Goal: Communication & Community: Answer question/provide support

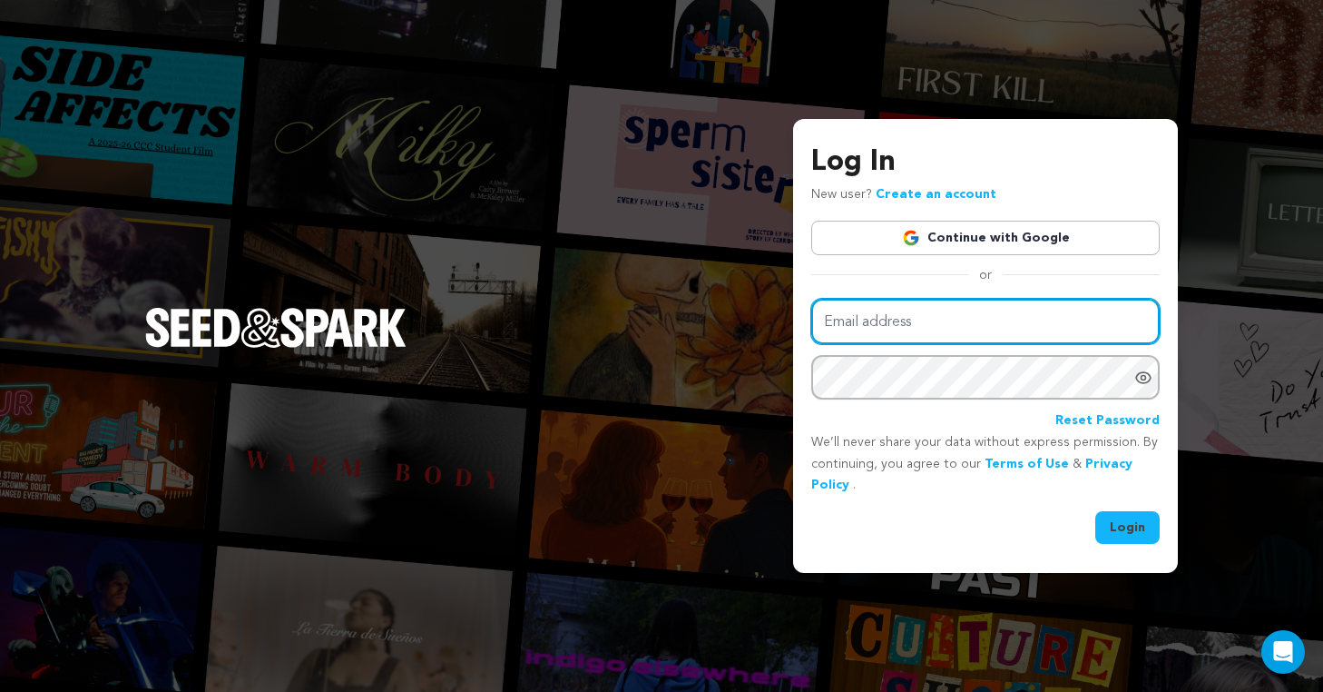
click at [948, 334] on input "Email address" at bounding box center [985, 322] width 349 height 46
type input "[EMAIL_ADDRESS][DOMAIN_NAME]"
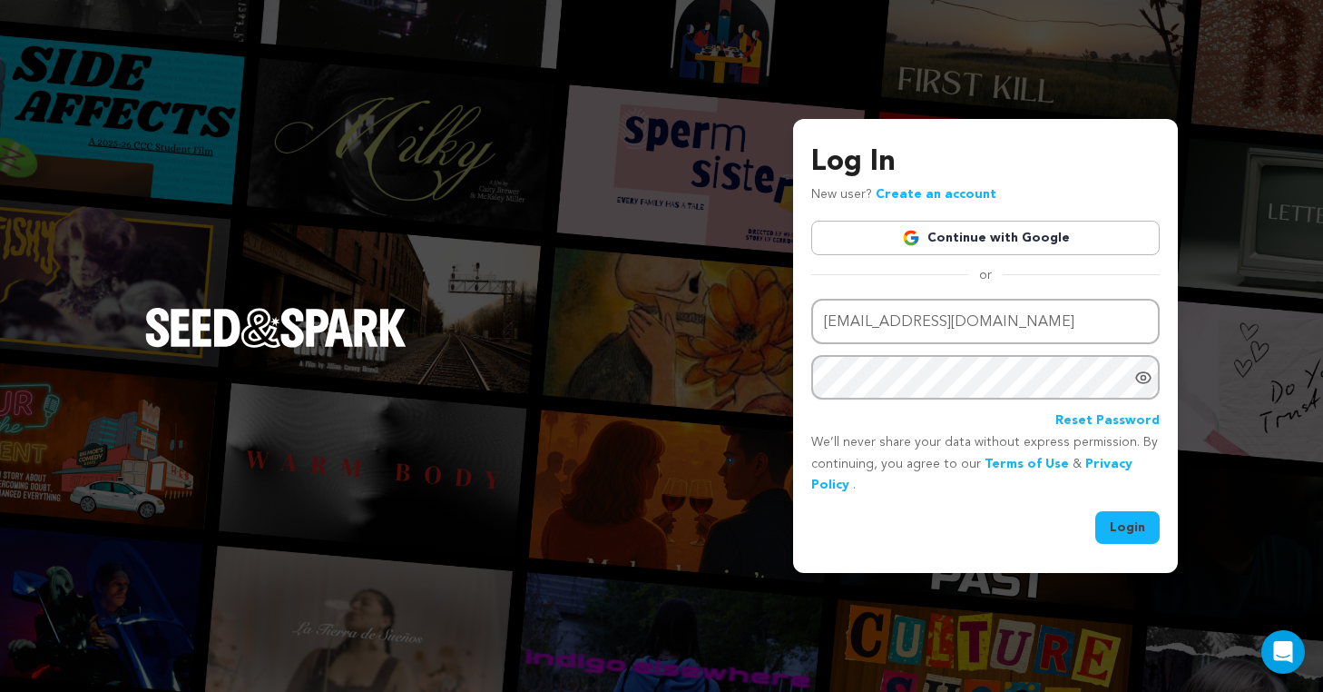
click at [1119, 525] on button "Login" at bounding box center [1127, 527] width 64 height 33
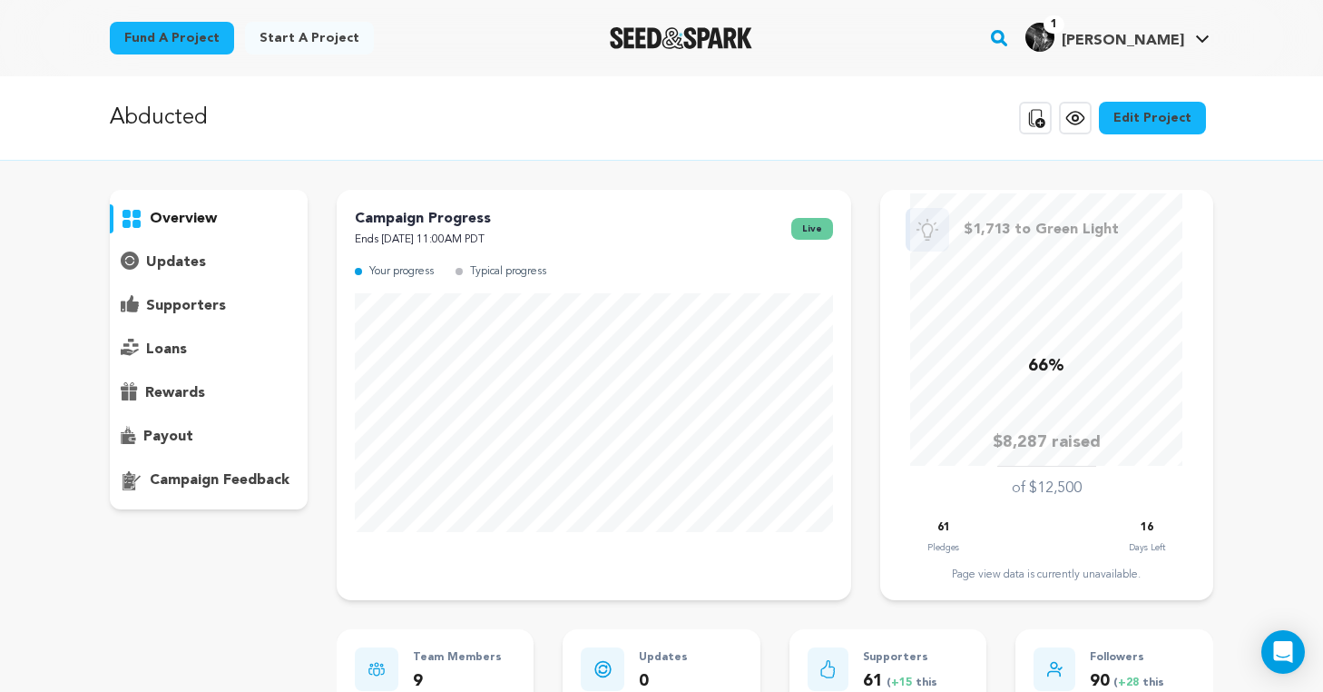
click at [206, 309] on p "supporters" at bounding box center [186, 306] width 80 height 22
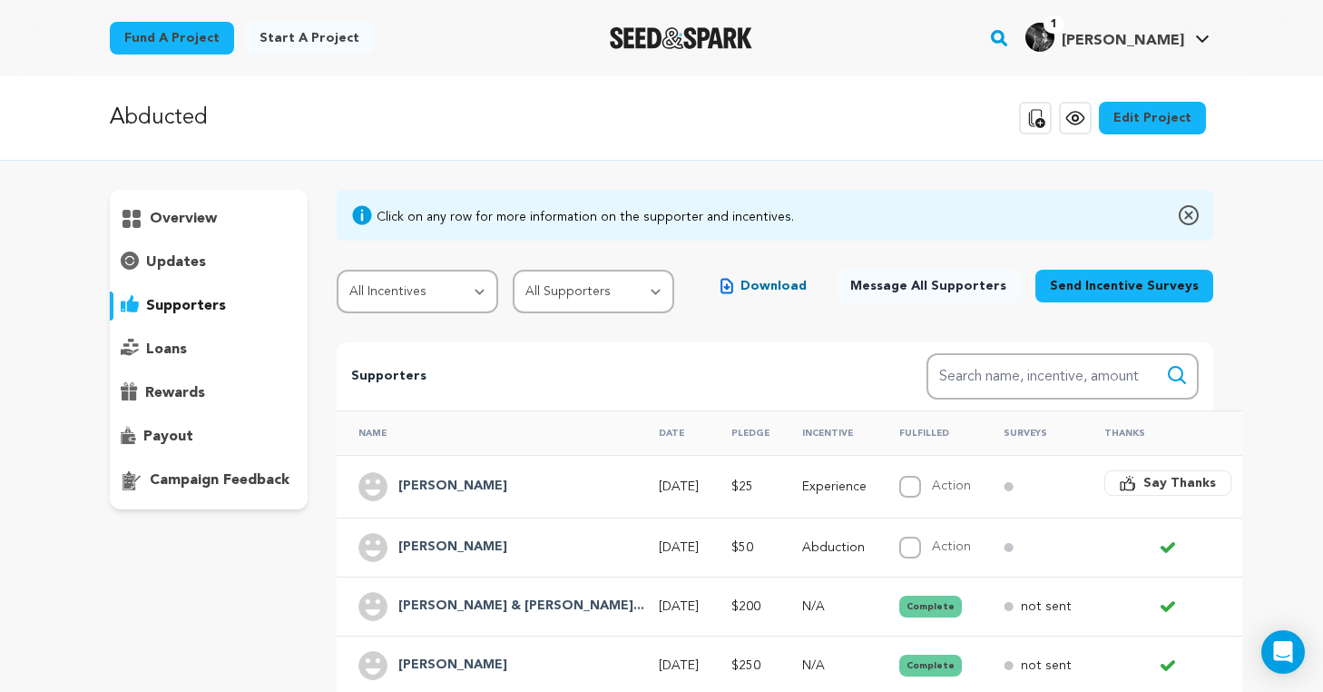
click at [398, 482] on h4 "Leo" at bounding box center [452, 487] width 109 height 22
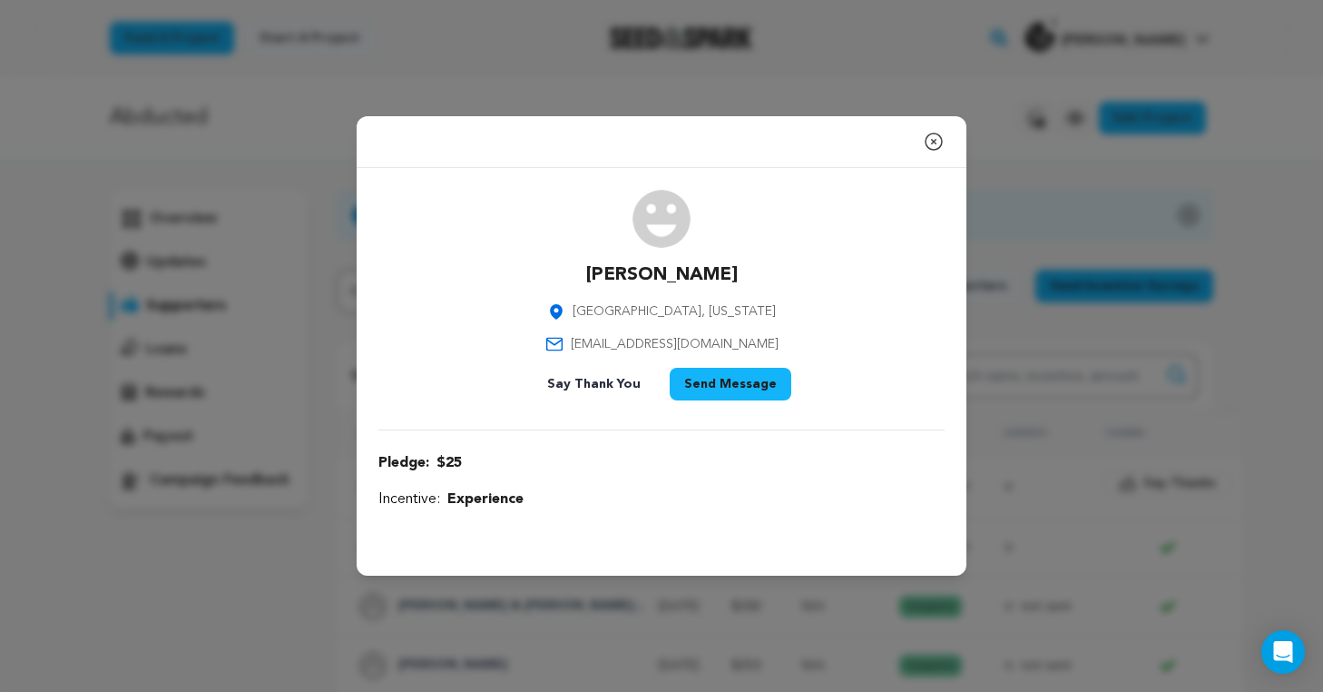
click at [243, 589] on div "Close modal Leo Los Angeles, California leoguerrajr91@yahoo.com" at bounding box center [661, 346] width 1323 height 692
click at [243, 588] on div "Close modal Leo Los Angeles, California leoguerrajr91@yahoo.com" at bounding box center [661, 346] width 1323 height 692
click at [938, 142] on icon "button" at bounding box center [934, 142] width 22 height 22
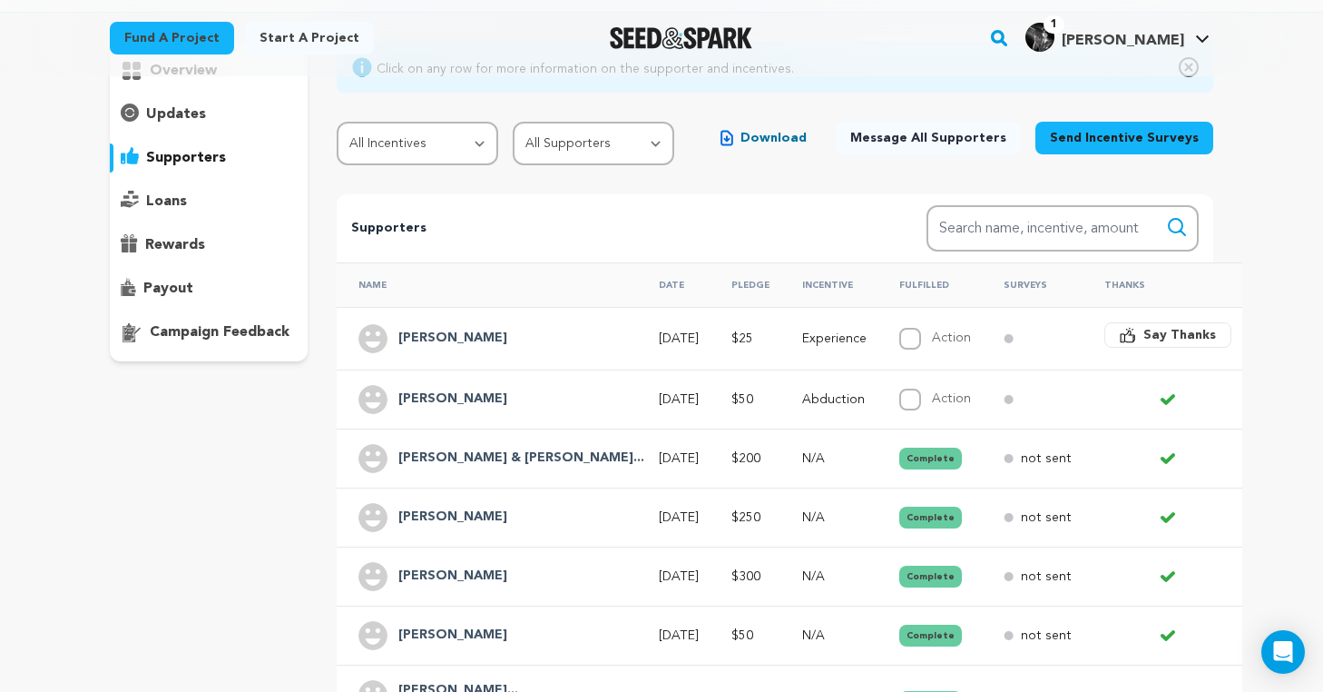
scroll to position [150, 0]
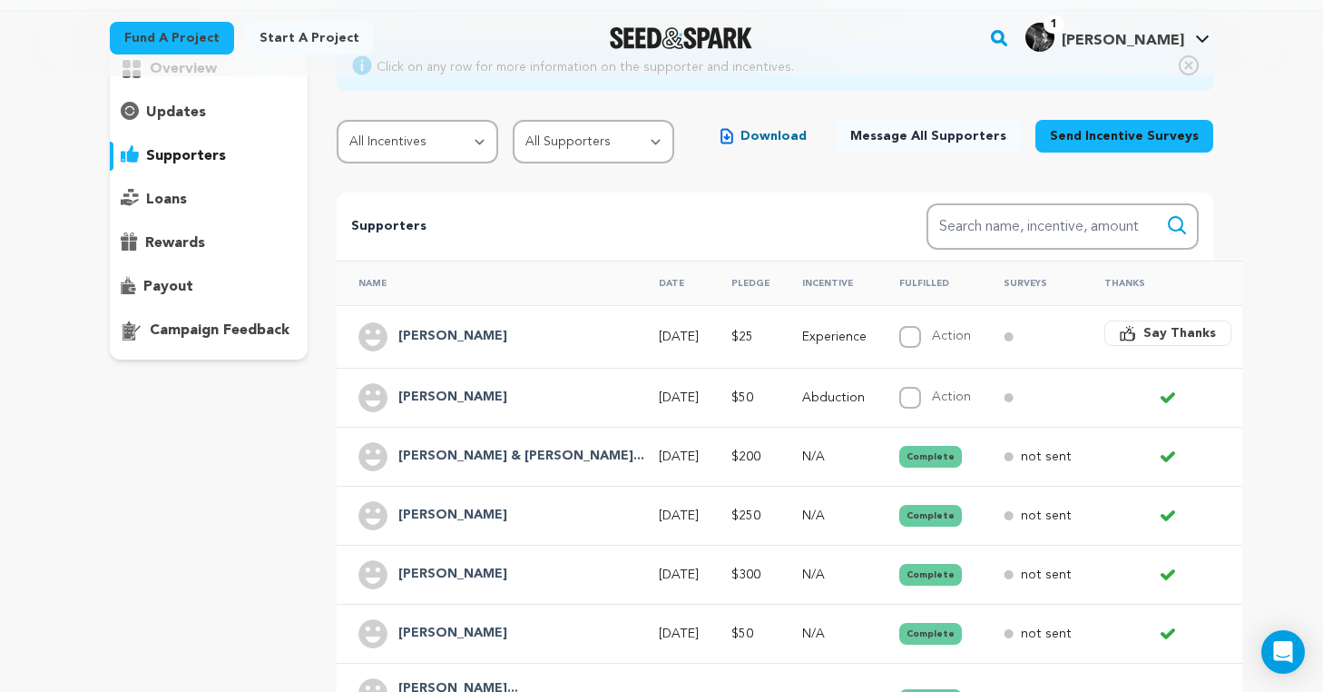
click at [1144, 329] on span "Say Thanks" at bounding box center [1180, 333] width 73 height 18
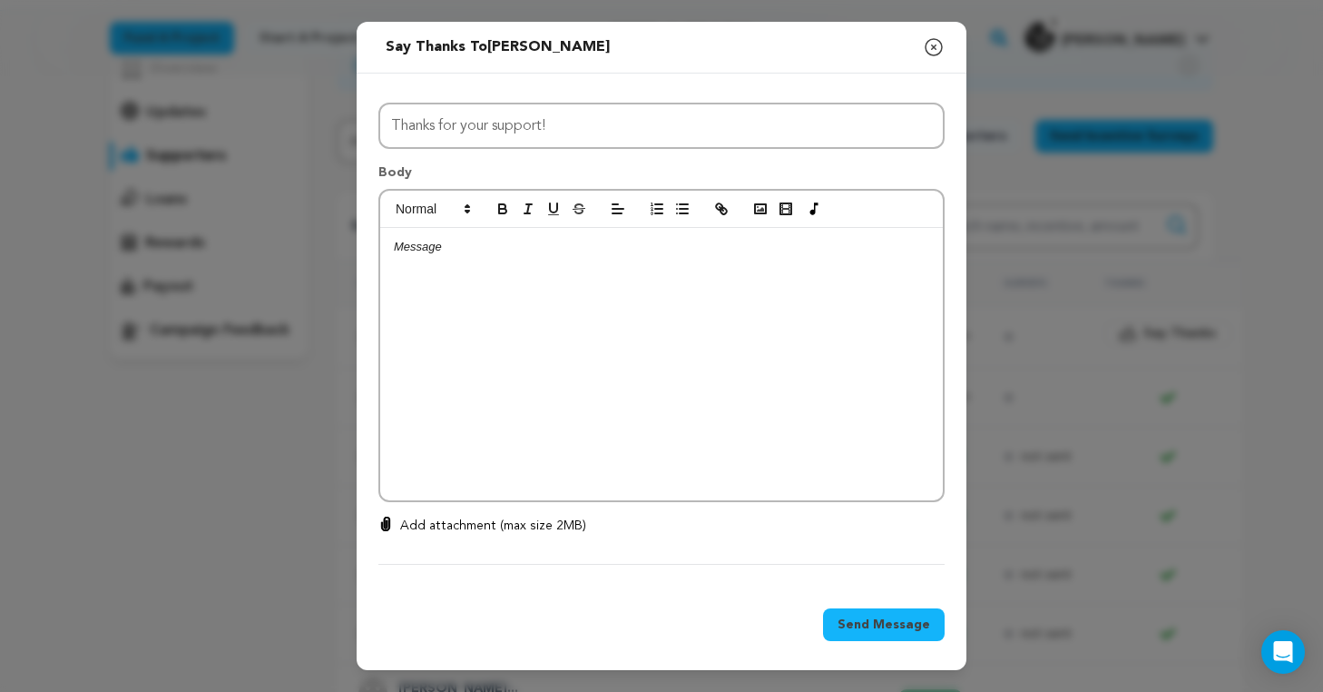
click at [750, 332] on div at bounding box center [661, 364] width 563 height 272
click at [457, 523] on p "Add attachment (max size 2MB)" at bounding box center [493, 525] width 186 height 18
click at [387, 516] on input "Add attachment (max size 2MB)" at bounding box center [386, 516] width 1 height 1
click at [492, 524] on p "Add attachment (max size 2MB)" at bounding box center [493, 525] width 186 height 18
click at [387, 516] on input "Add attachment (max size 2MB)" at bounding box center [386, 516] width 1 height 1
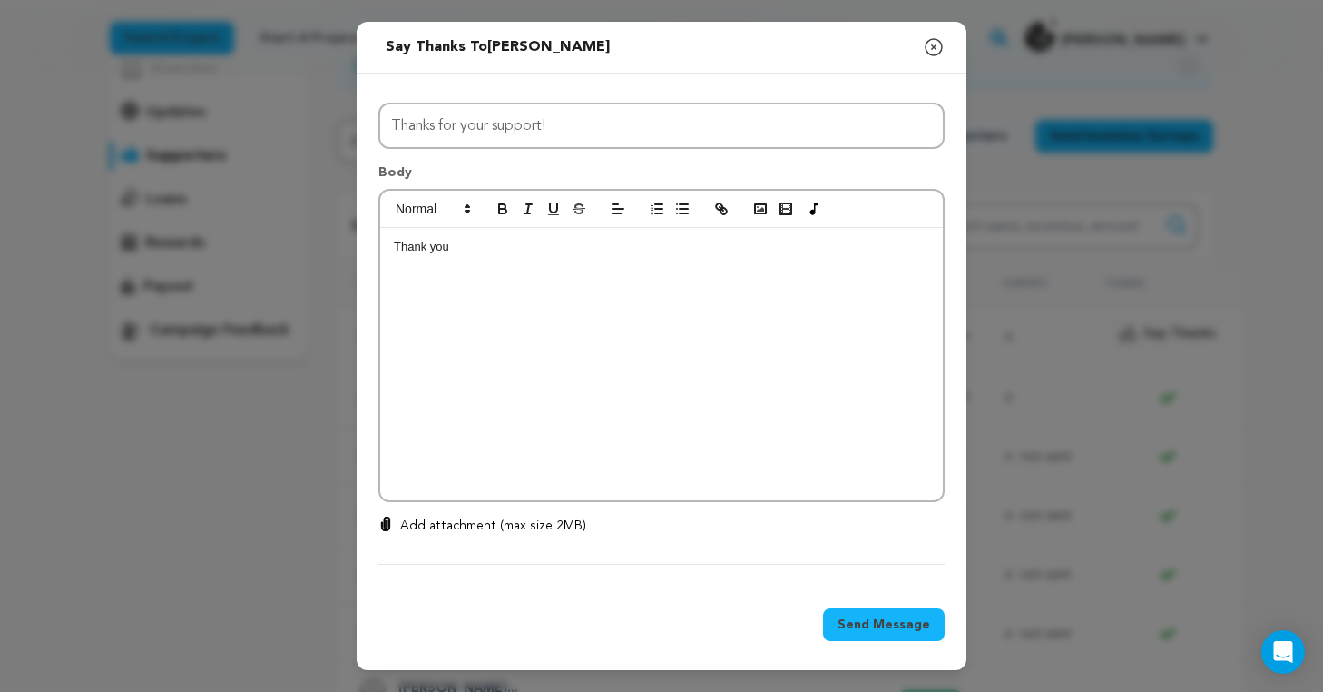
click at [634, 279] on div "Thank you" at bounding box center [661, 364] width 563 height 272
click at [893, 622] on span "Send Message" at bounding box center [884, 624] width 93 height 18
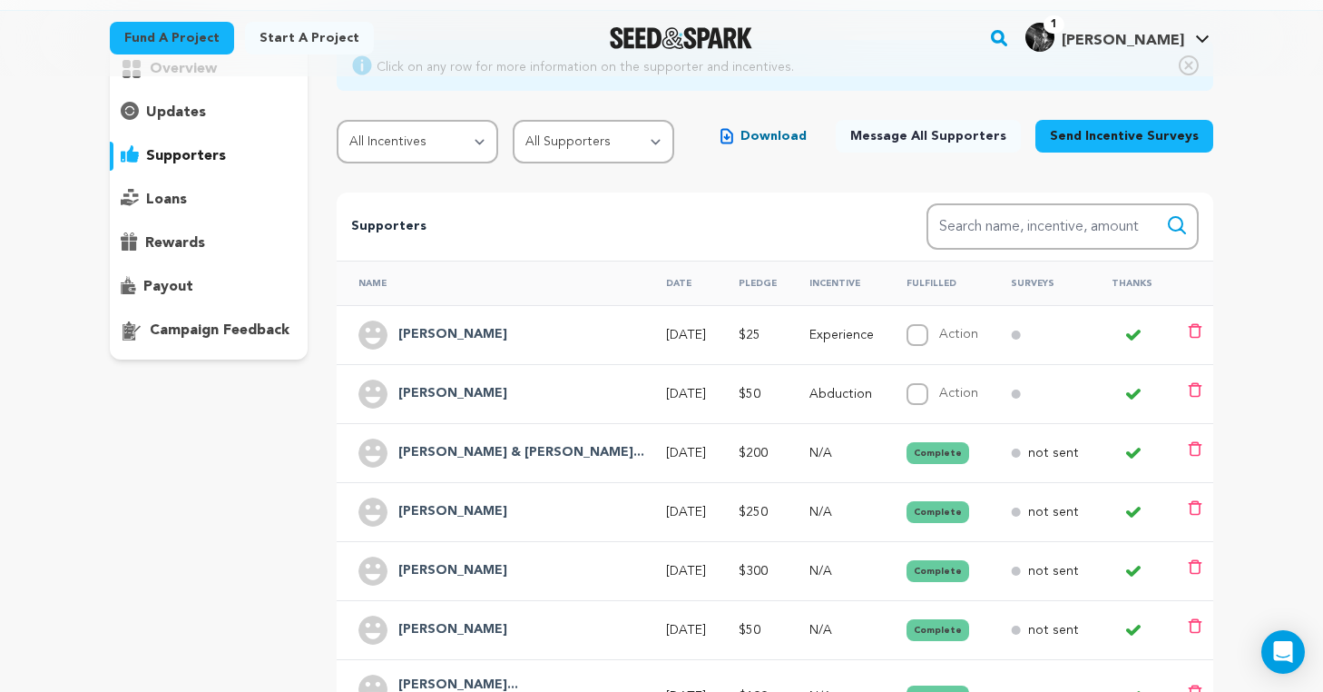
click at [807, 138] on span "Download" at bounding box center [774, 136] width 66 height 18
click at [410, 329] on h4 "Leo" at bounding box center [452, 335] width 109 height 22
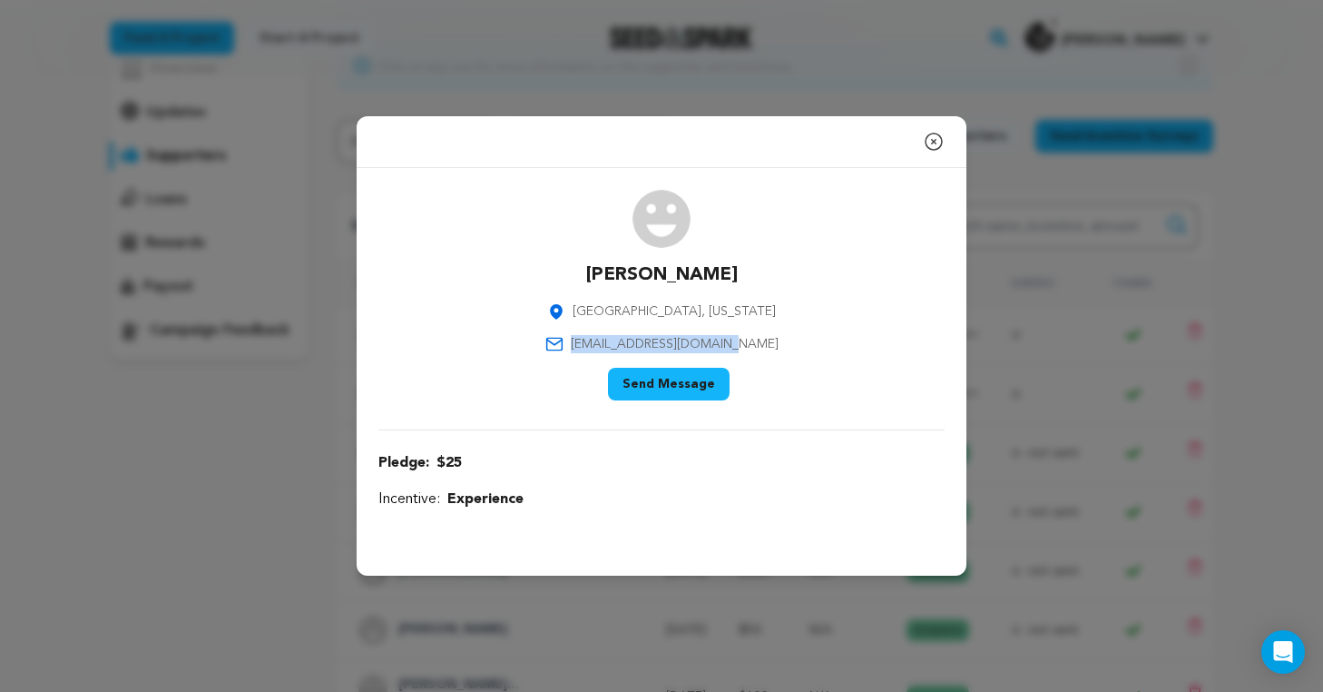
drag, startPoint x: 601, startPoint y: 343, endPoint x: 780, endPoint y: 345, distance: 178.8
click at [780, 345] on div "Leo Los Angeles, California leoguerrajr91@yahoo.com Say Thank You Send Message" at bounding box center [661, 299] width 566 height 218
copy span "leoguerrajr91@yahoo.com"
click at [205, 472] on div "Close modal Leo Los Angeles, California leoguerrajr91@yahoo.com" at bounding box center [661, 346] width 1323 height 692
click at [288, 319] on div "Close modal Leo Los Angeles, California leoguerrajr91@yahoo.com" at bounding box center [661, 346] width 1323 height 692
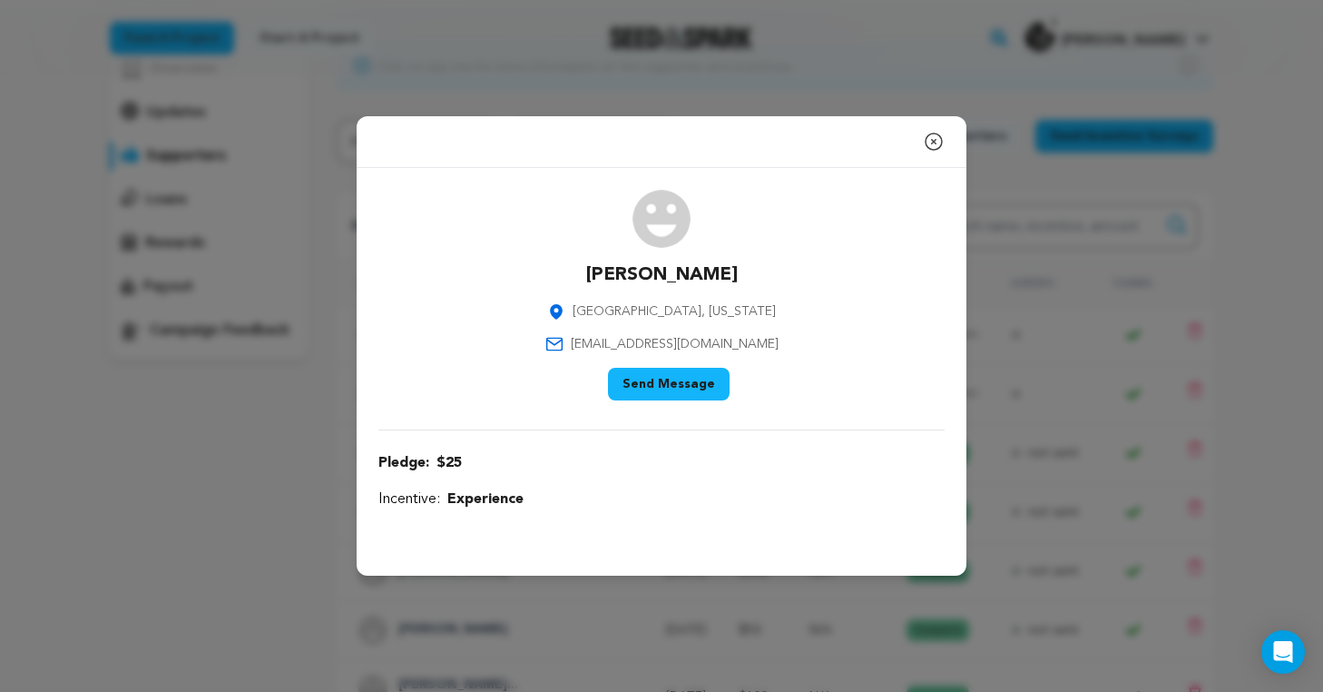
click at [293, 363] on div "Close modal Leo Los Angeles, California leoguerrajr91@yahoo.com" at bounding box center [661, 346] width 1323 height 692
click at [936, 130] on button "Close modal" at bounding box center [934, 141] width 22 height 36
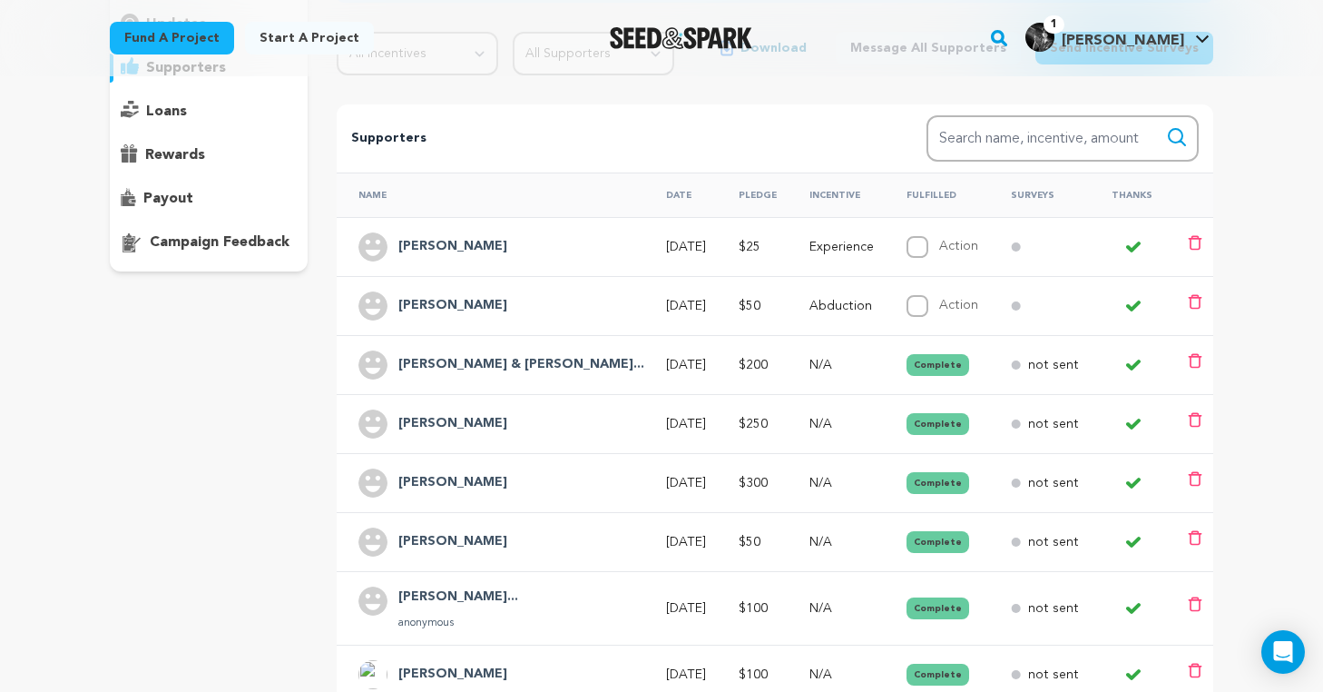
scroll to position [0, 0]
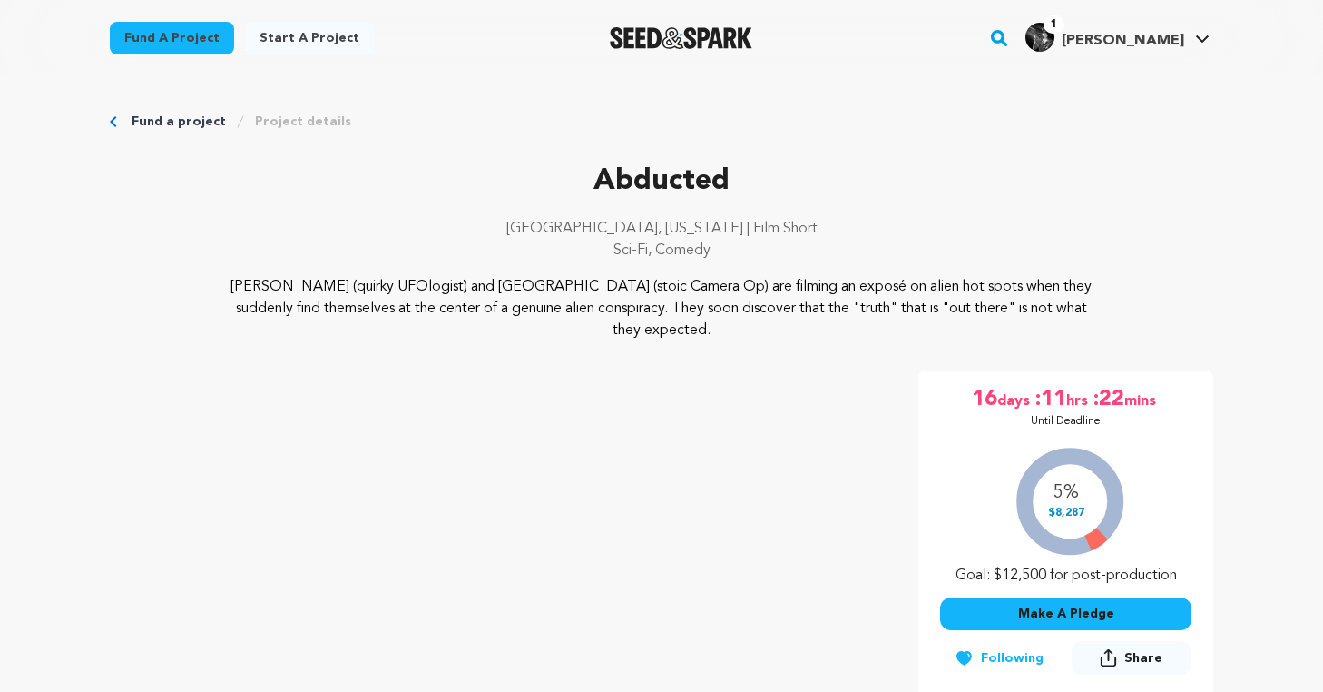
scroll to position [172, 0]
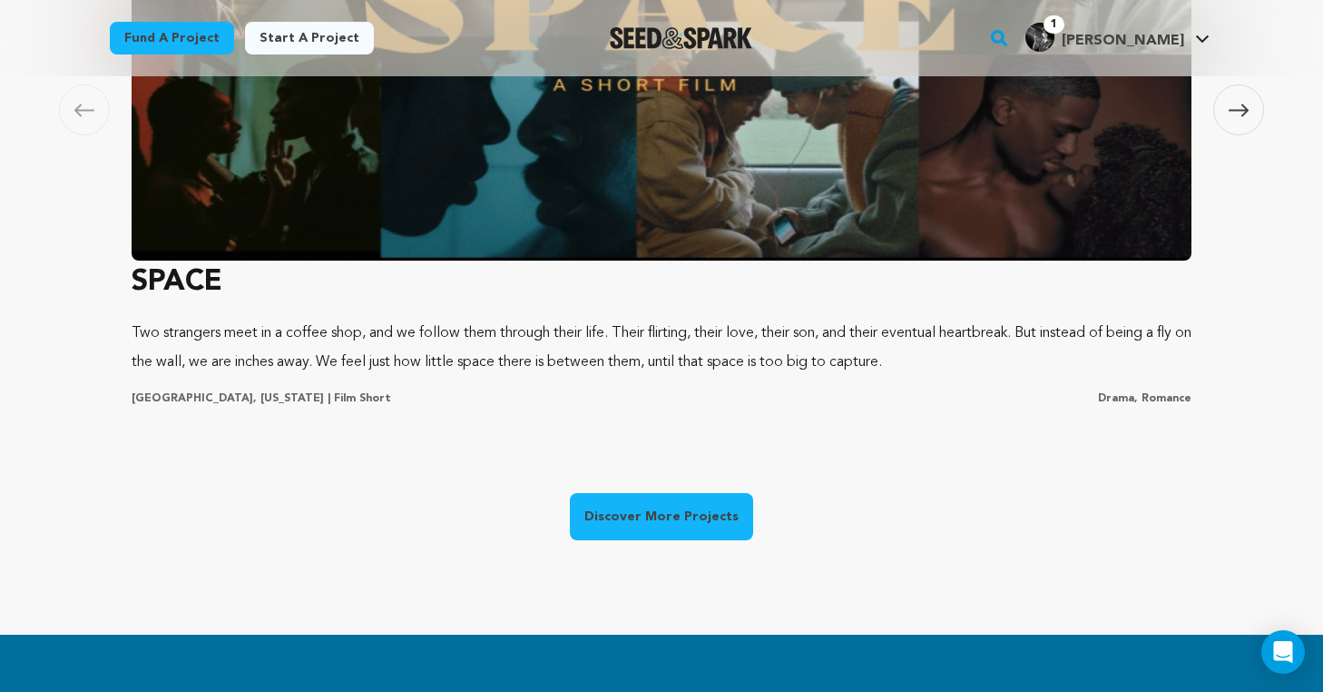
scroll to position [1039, 0]
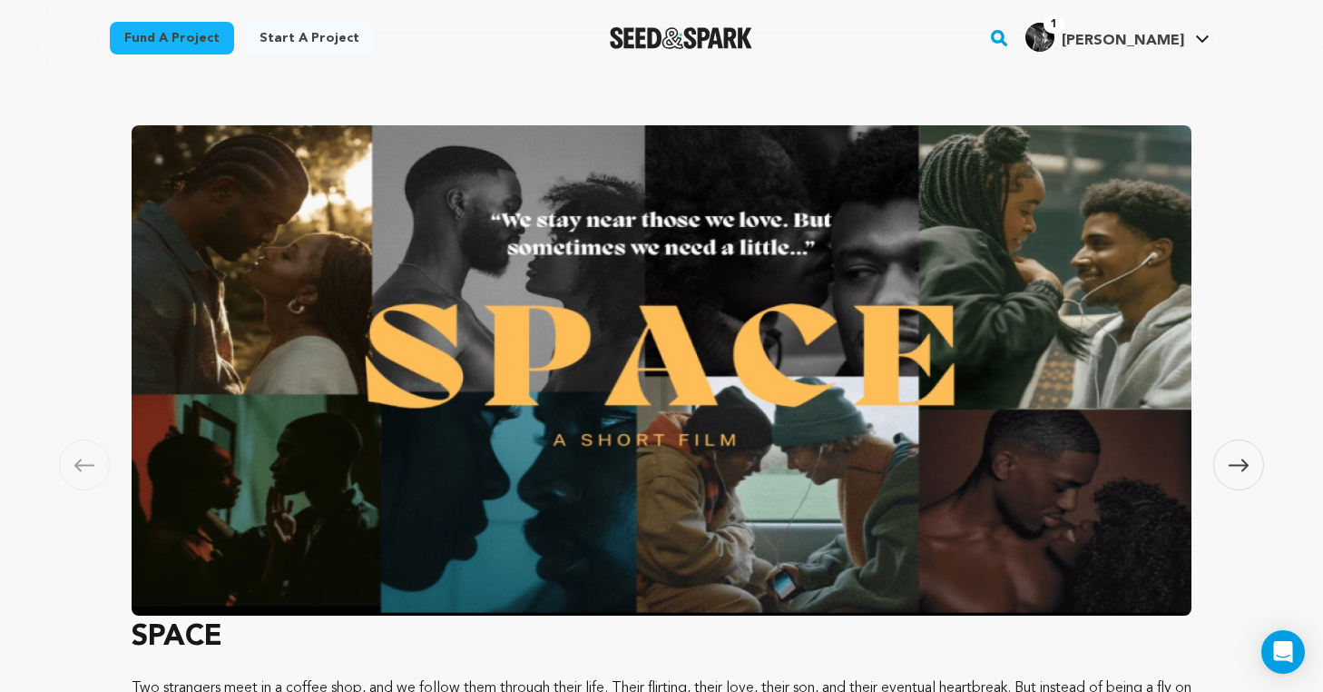
click at [1241, 457] on span at bounding box center [1238, 464] width 51 height 51
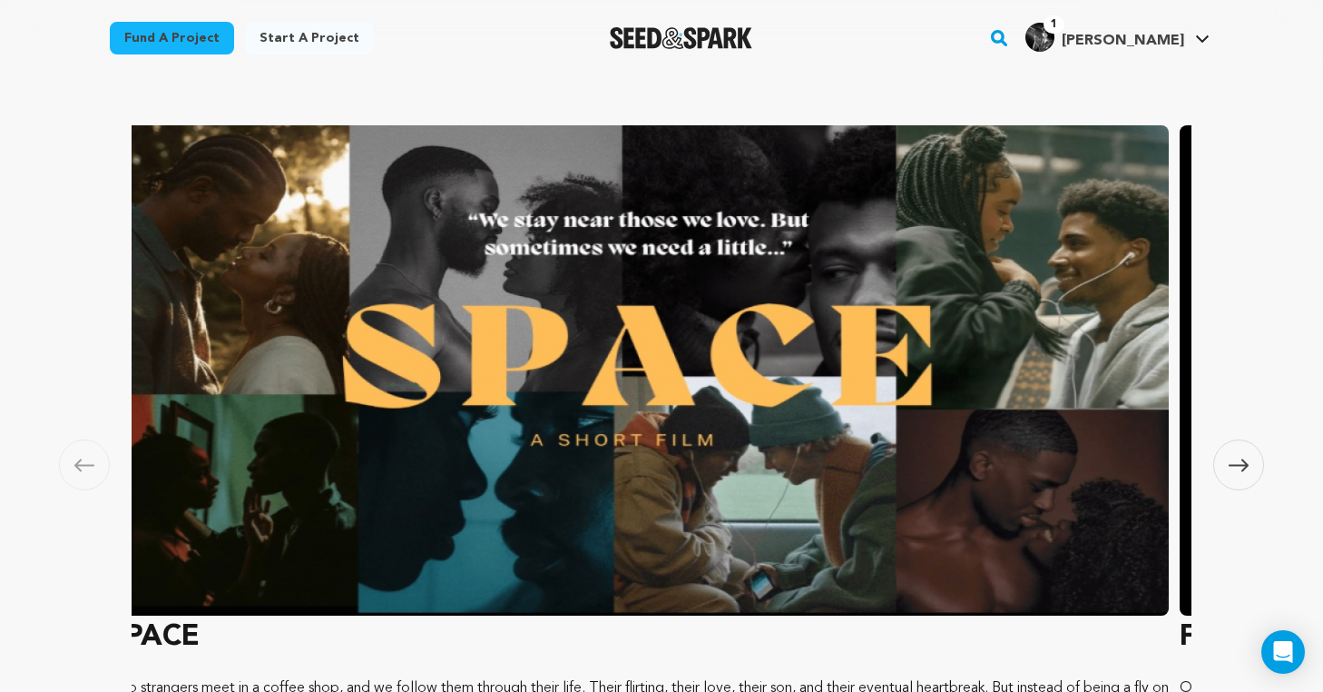
scroll to position [0, 0]
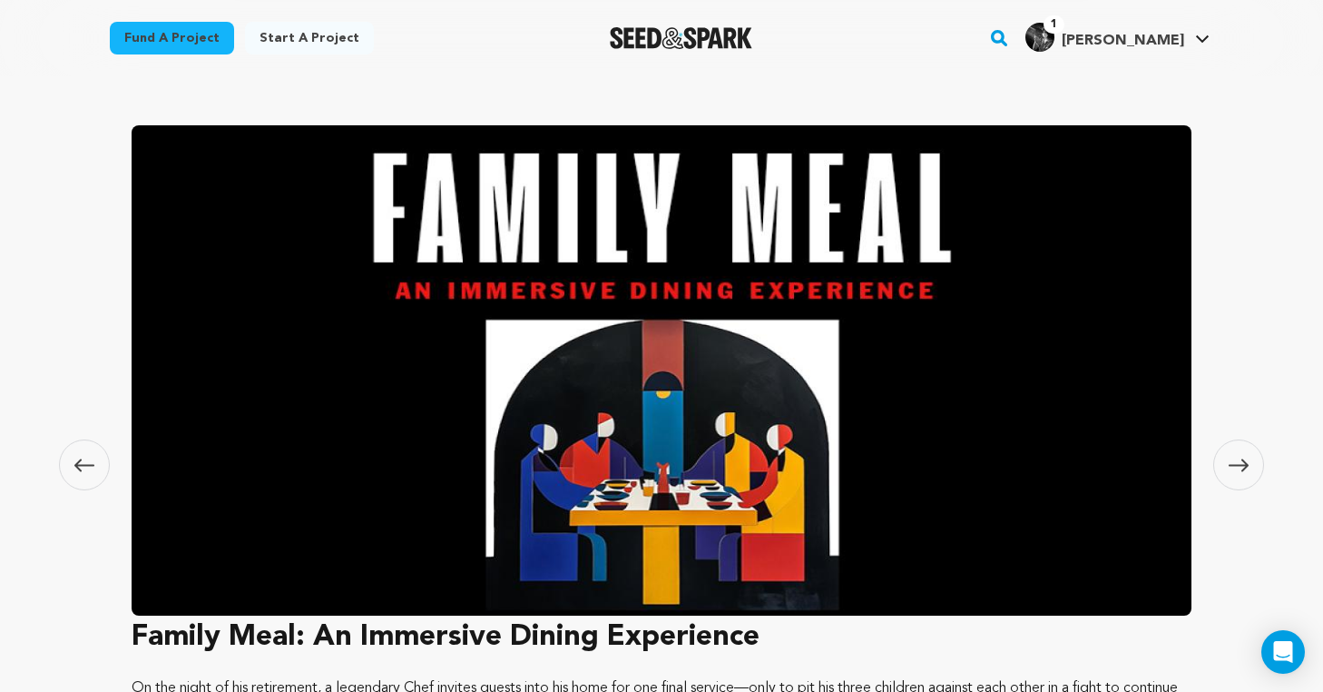
click at [1241, 457] on span at bounding box center [1238, 464] width 51 height 51
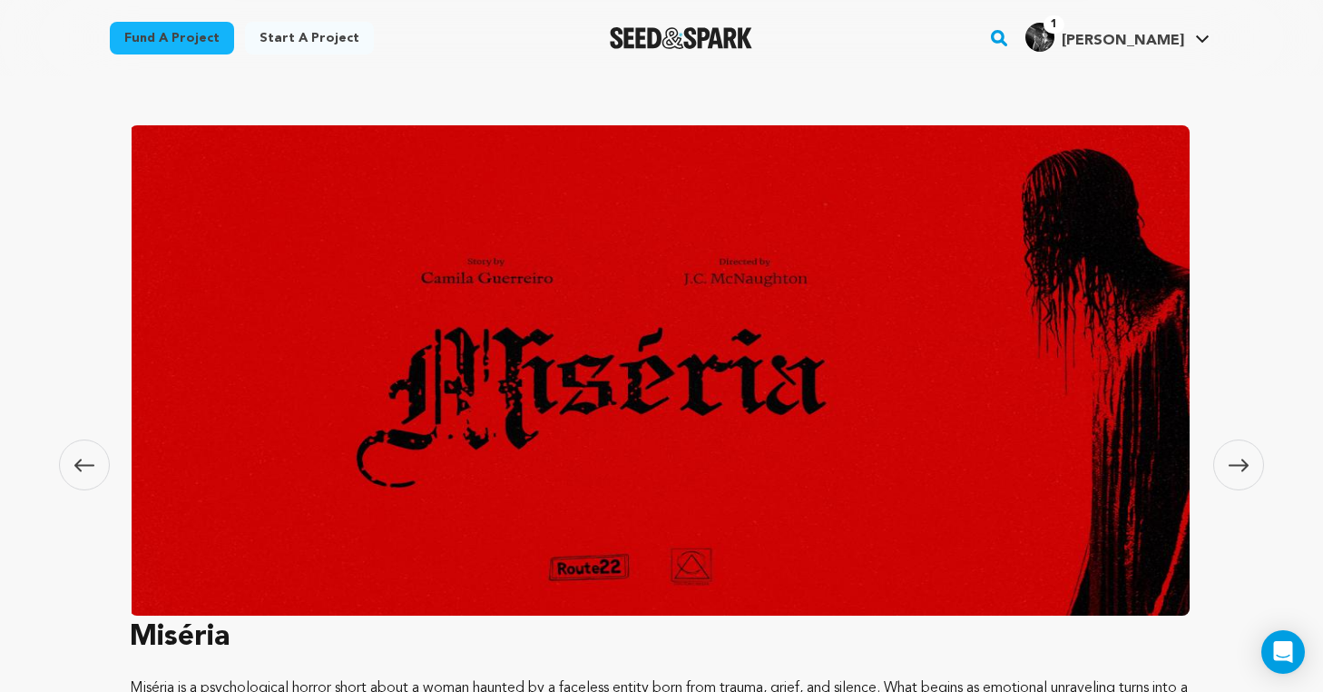
click at [1241, 457] on span at bounding box center [1238, 464] width 51 height 51
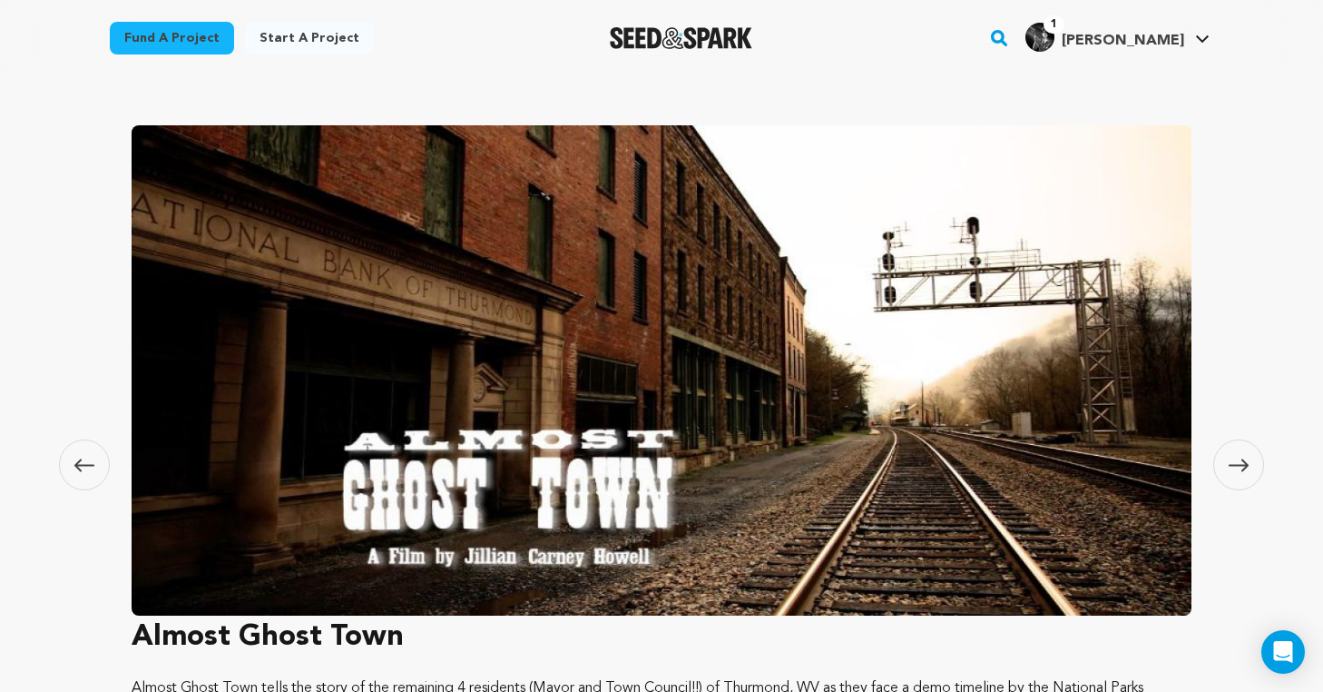
click at [1241, 457] on span at bounding box center [1238, 464] width 51 height 51
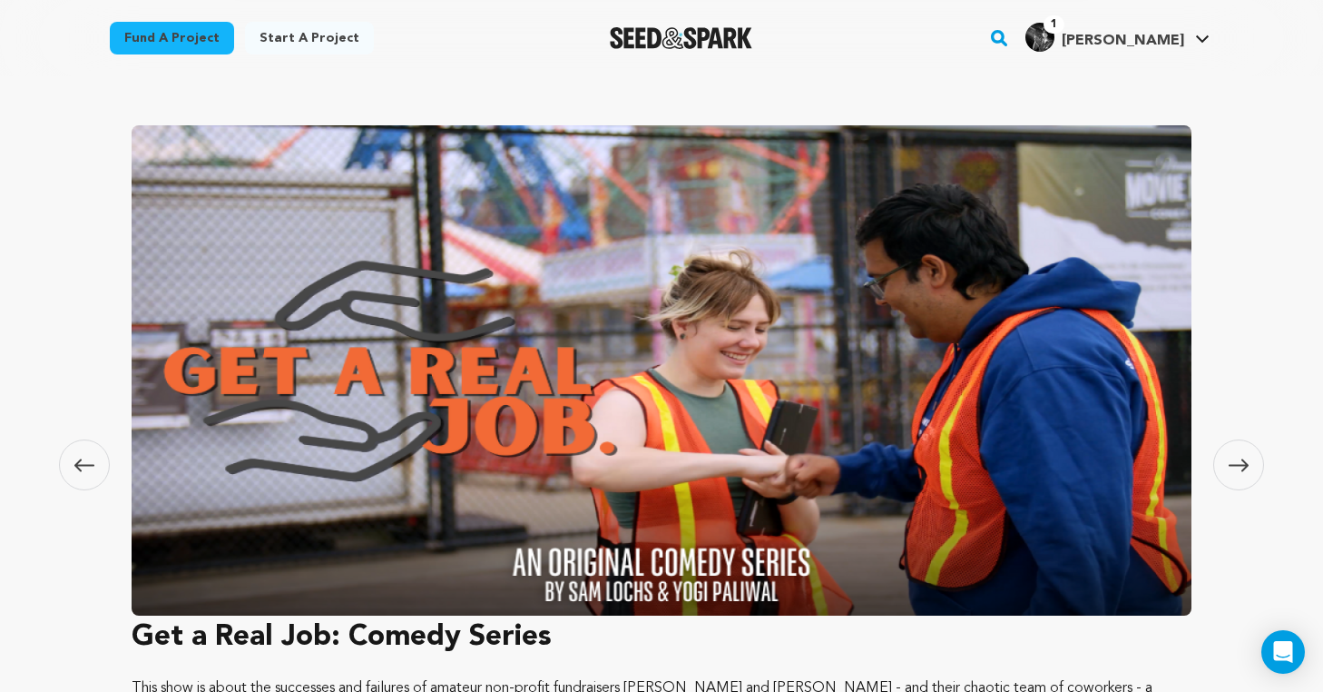
click at [1241, 457] on span at bounding box center [1238, 464] width 51 height 51
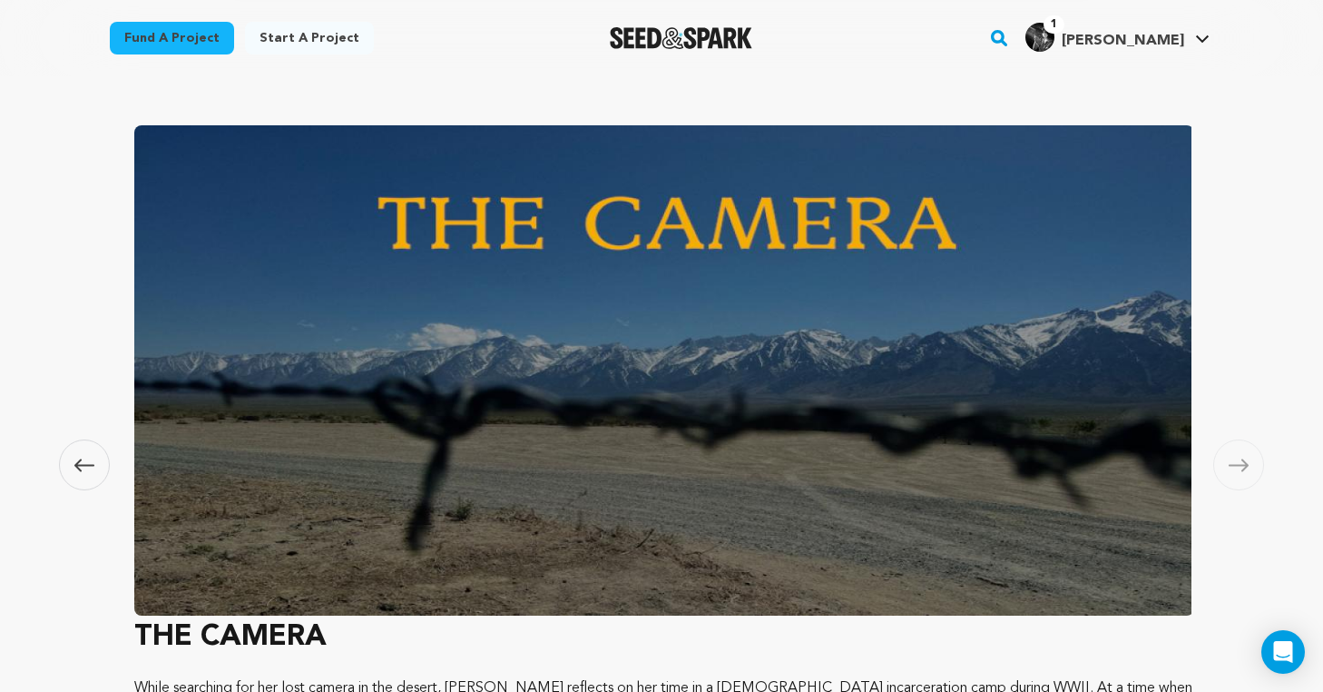
scroll to position [0, 5355]
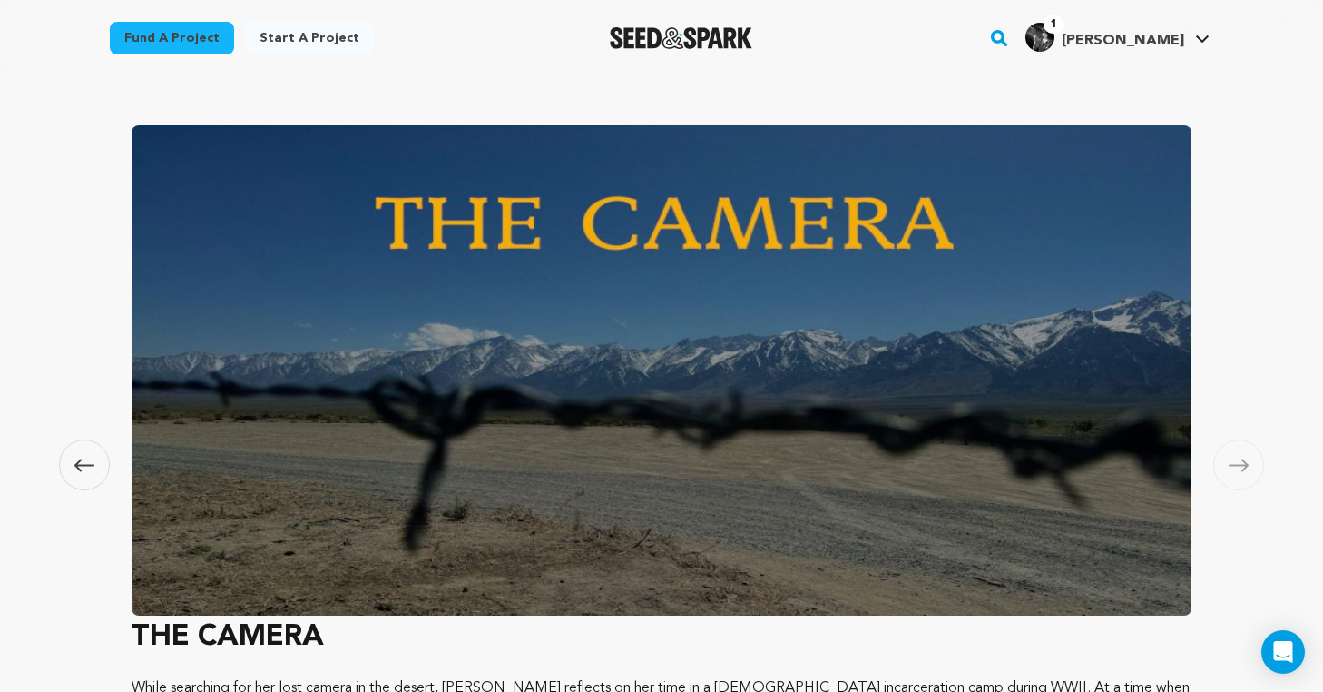
click at [1241, 457] on span at bounding box center [1238, 464] width 51 height 51
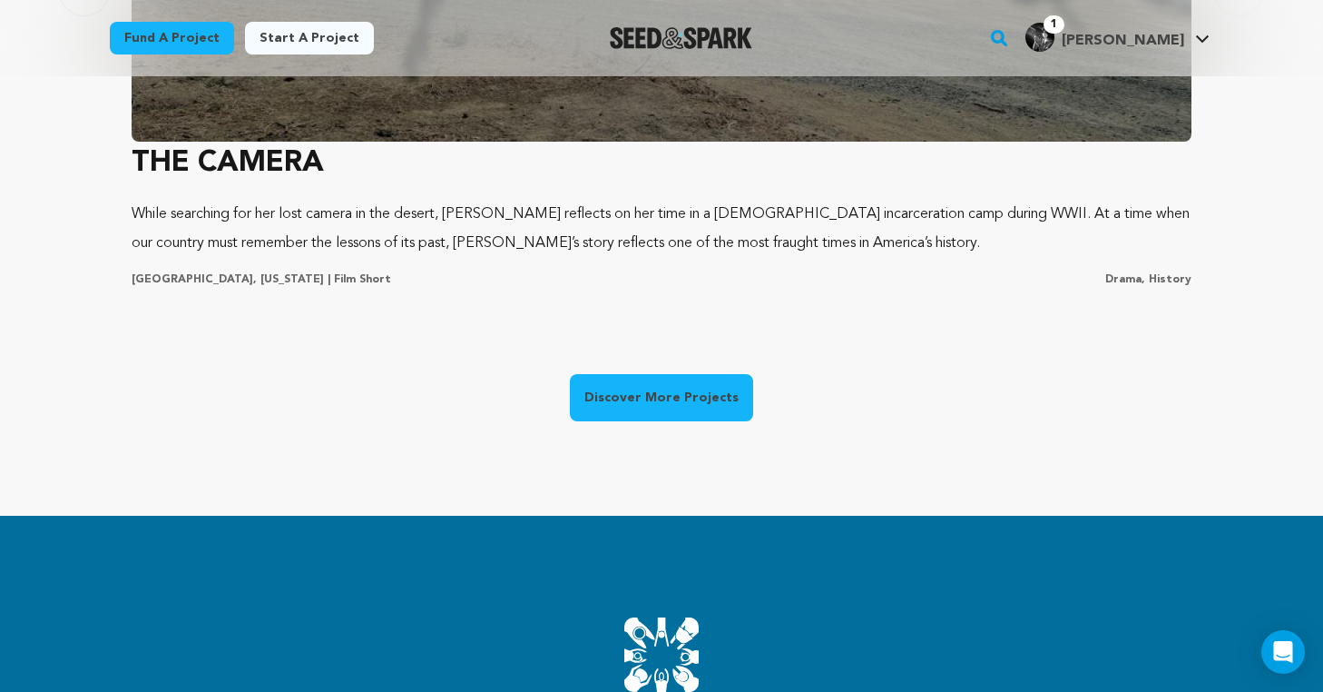
scroll to position [1537, 0]
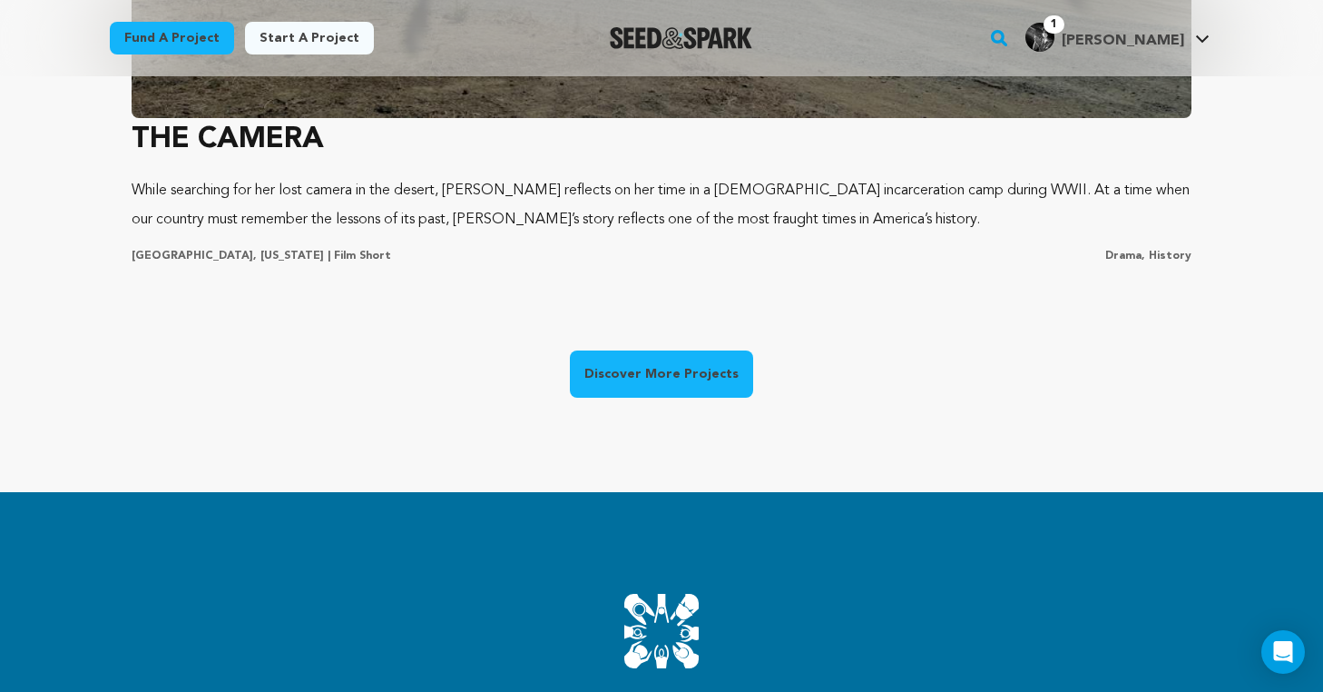
click at [692, 368] on link "Discover More Projects" at bounding box center [661, 373] width 183 height 47
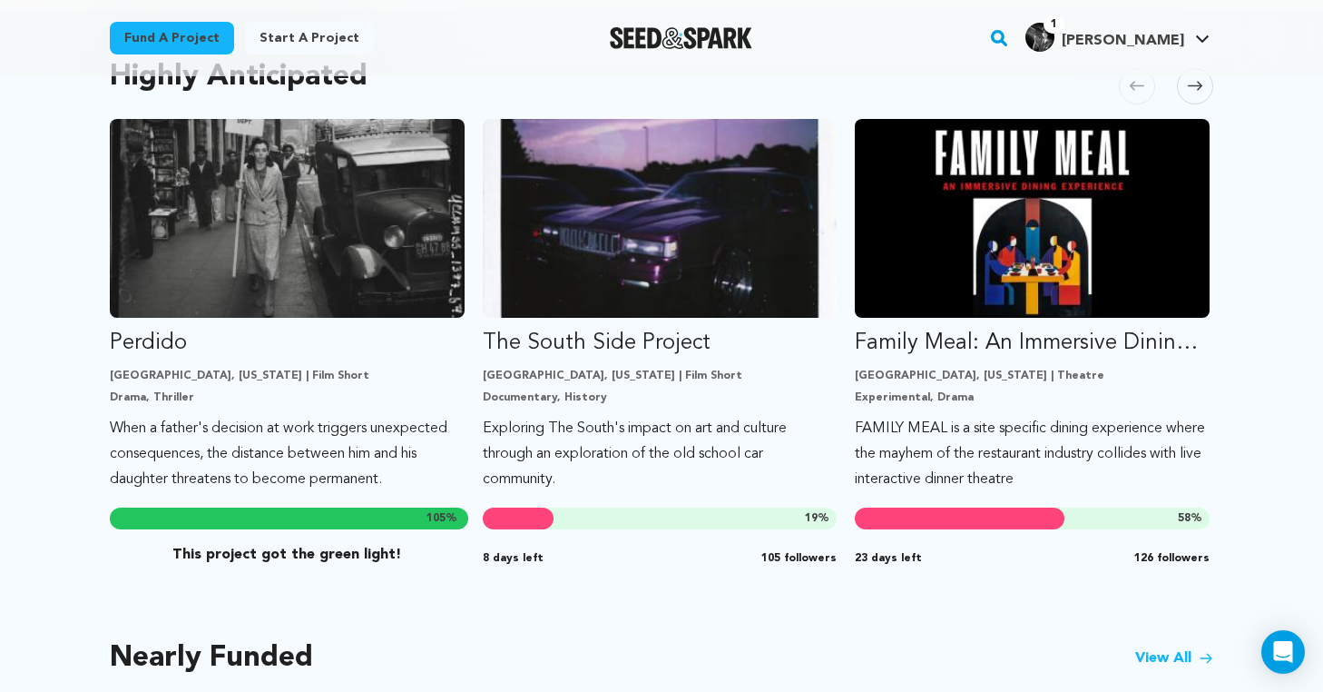
scroll to position [997, 0]
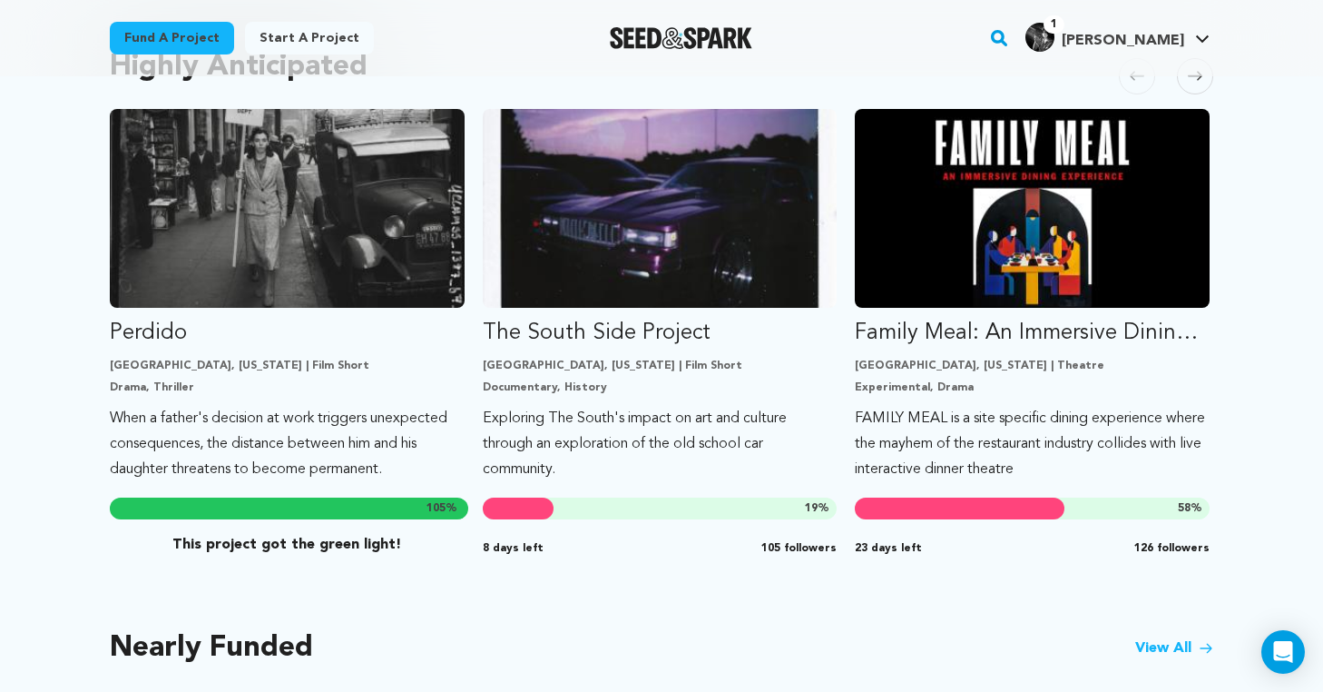
click at [1183, 76] on span at bounding box center [1195, 76] width 36 height 36
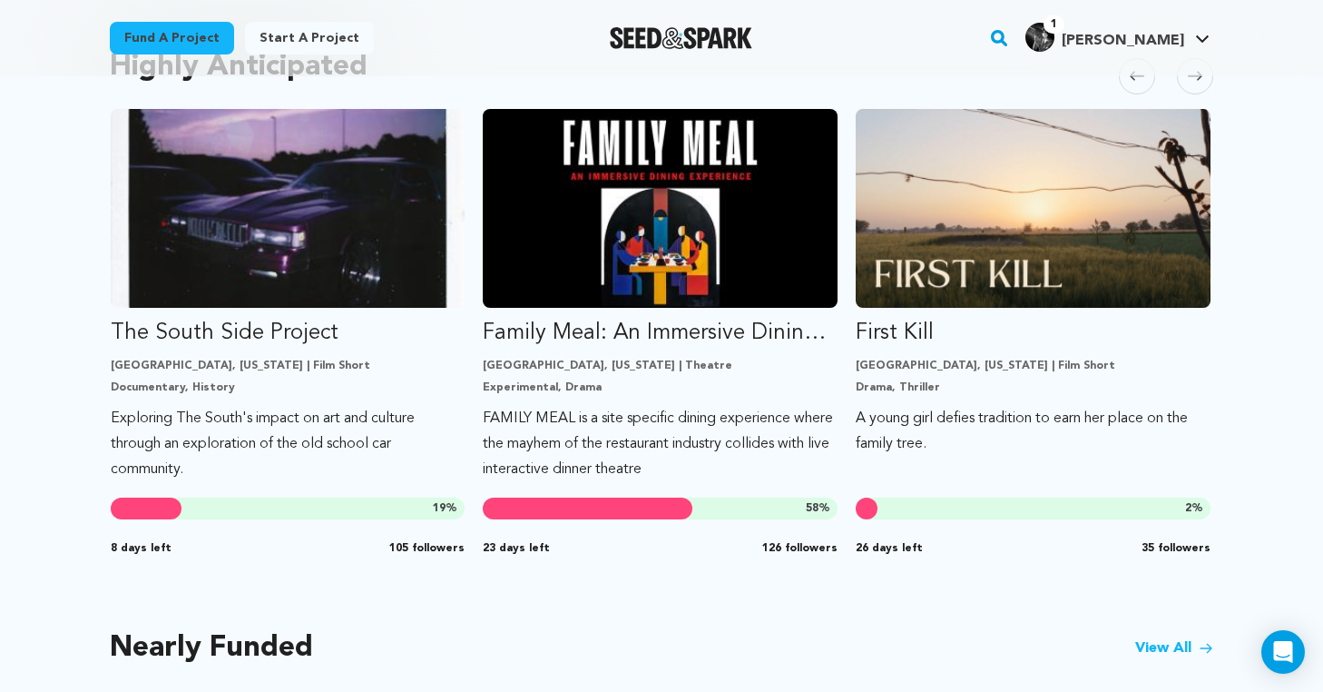
click at [1183, 76] on span at bounding box center [1195, 76] width 36 height 36
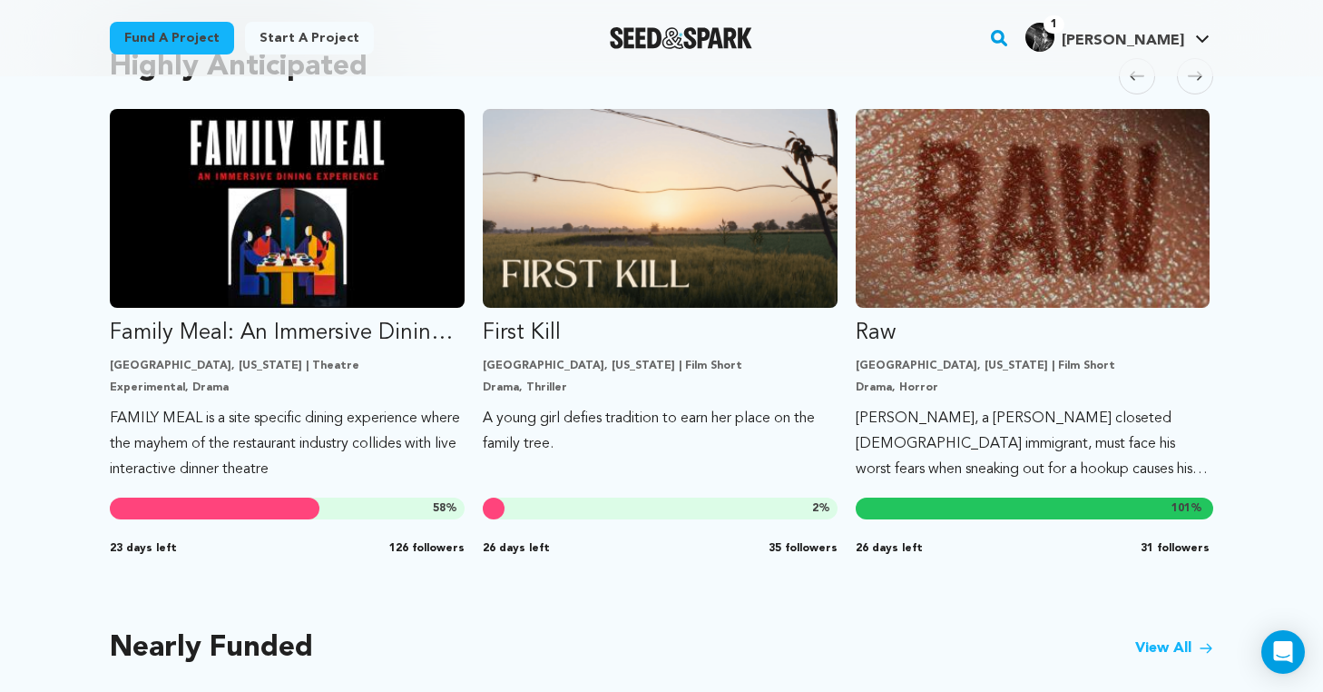
click at [1183, 76] on span at bounding box center [1195, 76] width 36 height 36
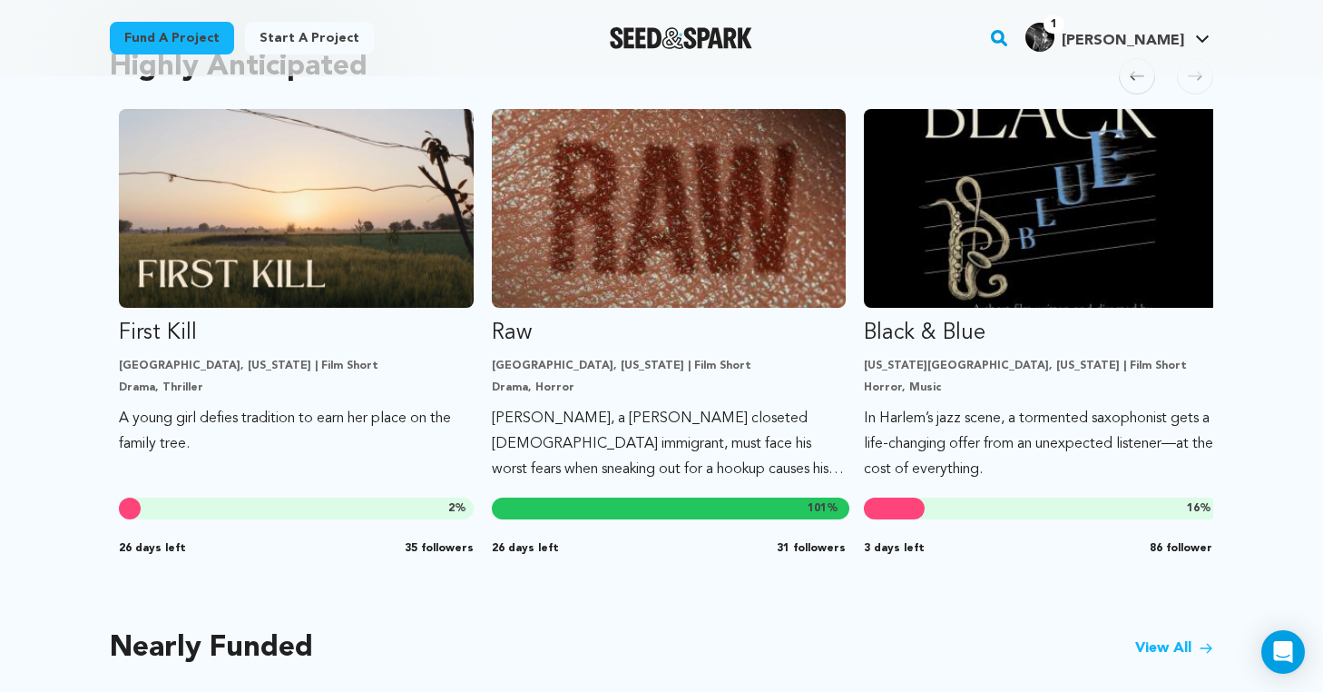
click at [1183, 76] on span at bounding box center [1195, 76] width 36 height 36
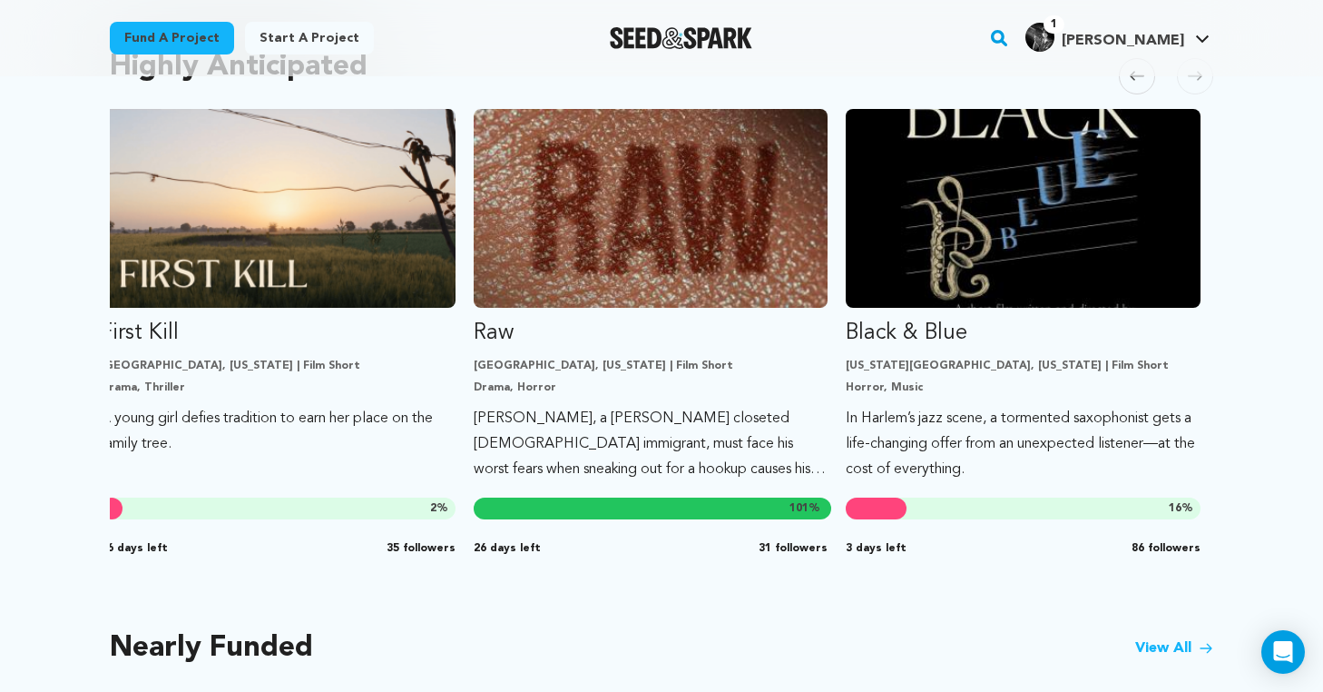
scroll to position [0, 1140]
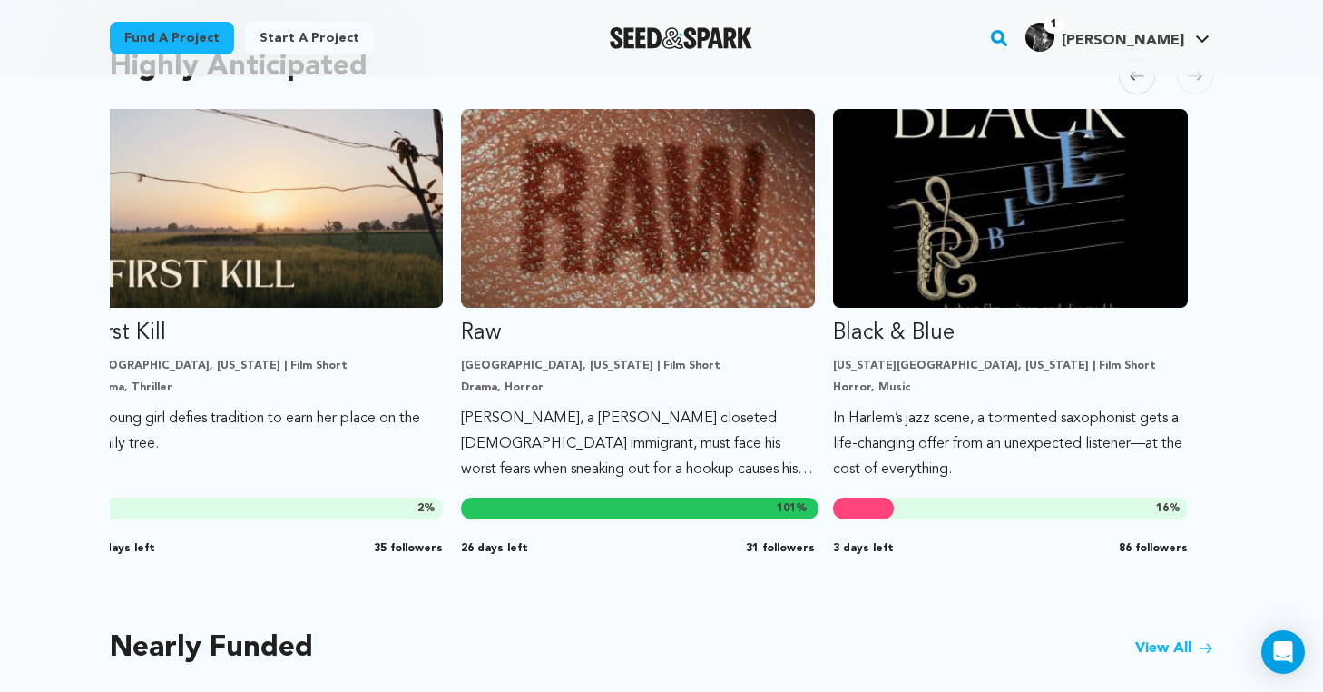
click at [1183, 76] on span at bounding box center [1195, 76] width 36 height 36
click at [1188, 84] on span at bounding box center [1195, 76] width 36 height 36
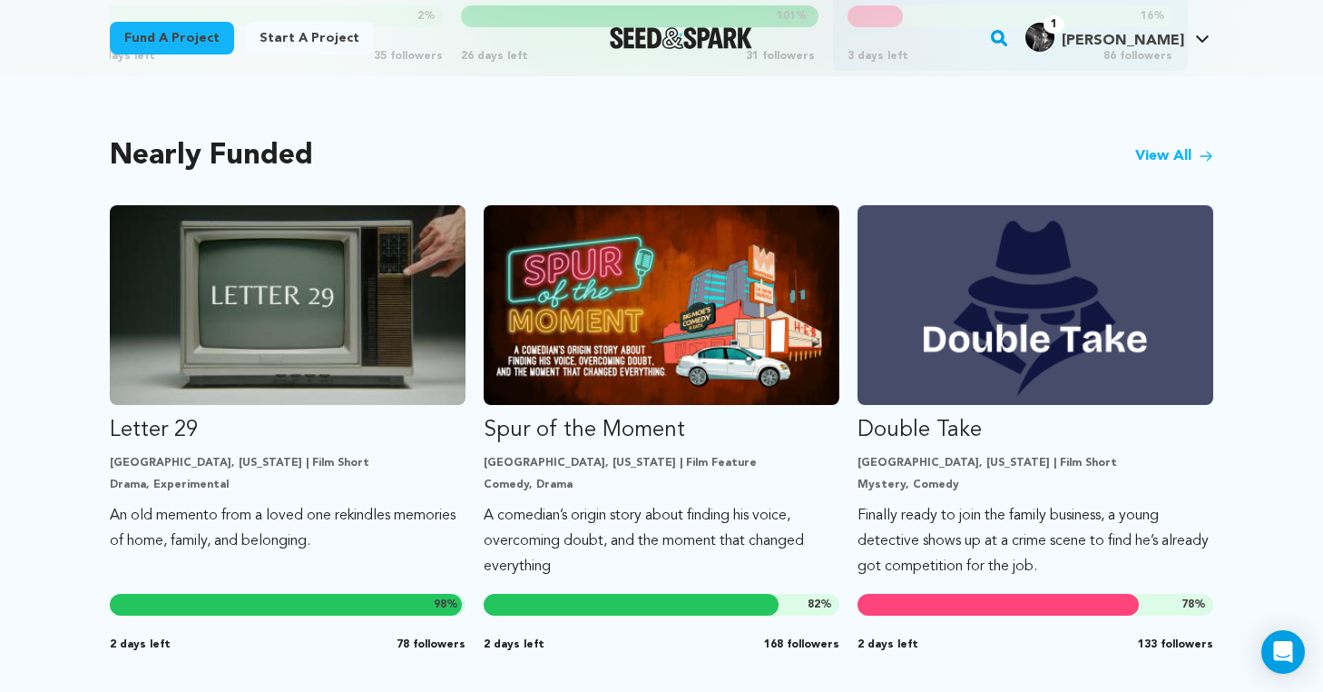
scroll to position [1490, 0]
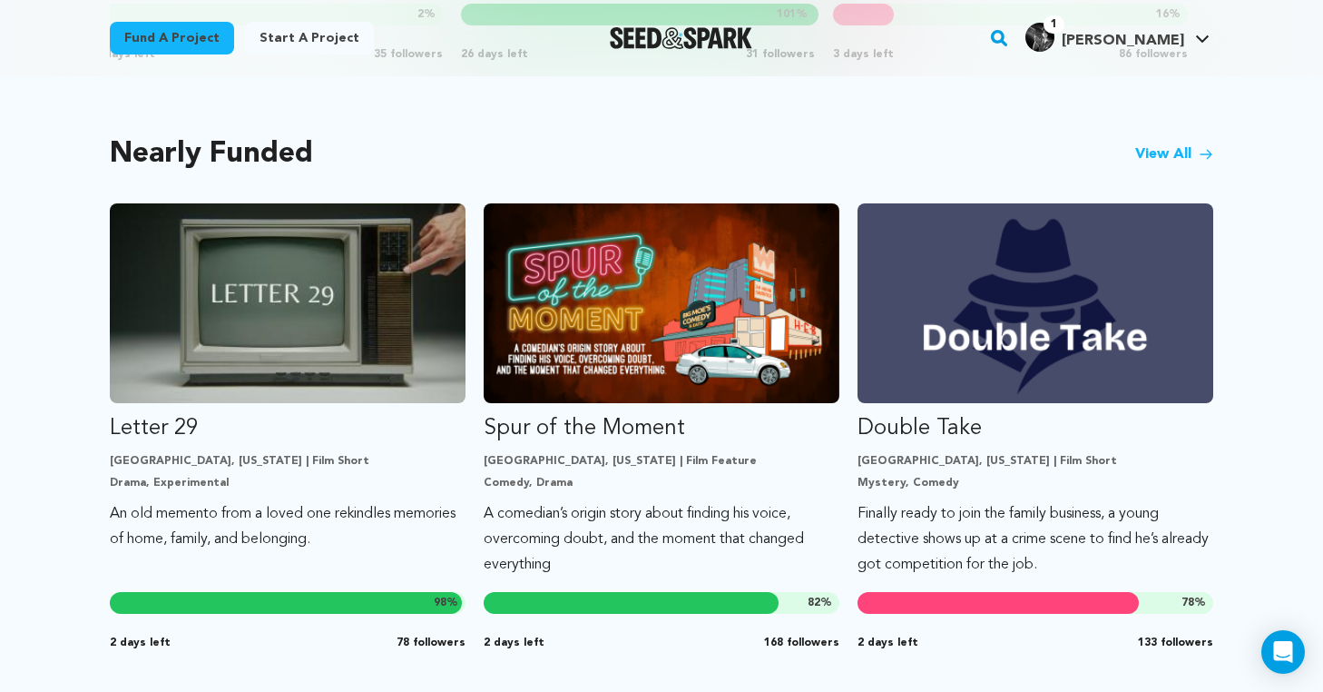
click at [1193, 154] on link "View All" at bounding box center [1174, 154] width 78 height 22
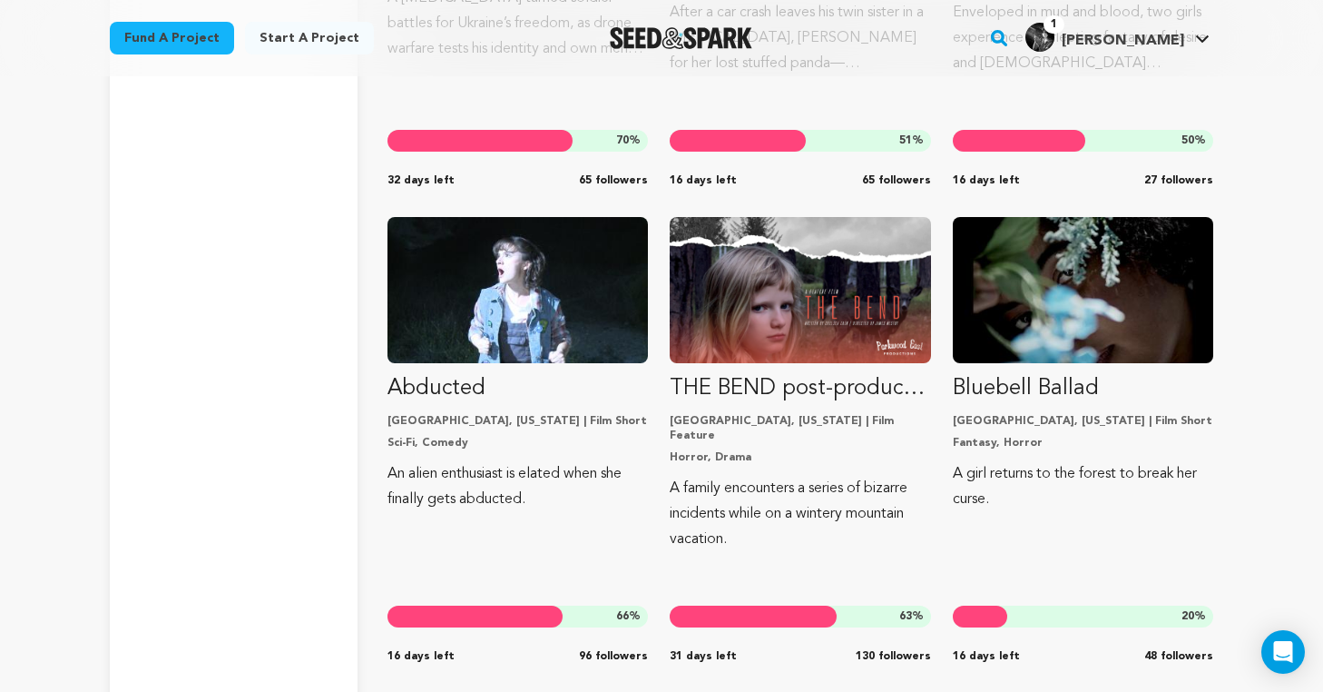
scroll to position [10718, 0]
